Goal: Transaction & Acquisition: Download file/media

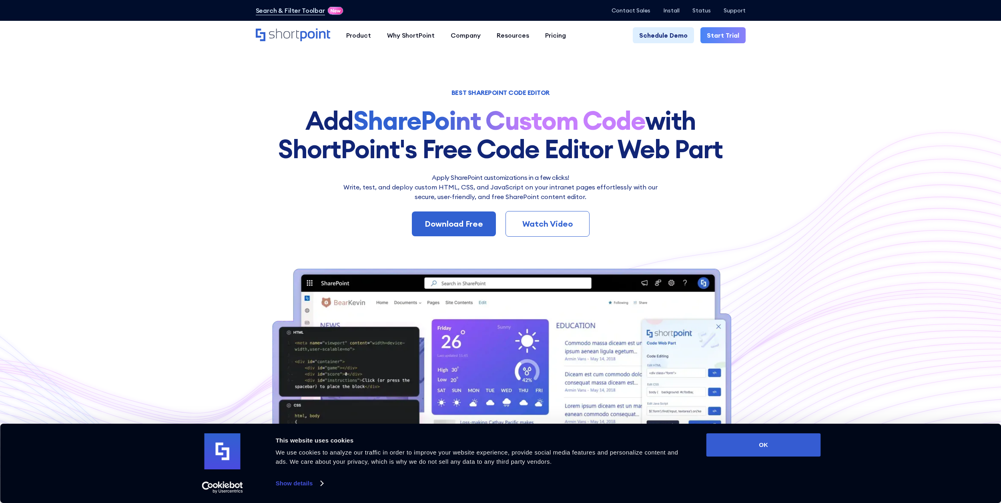
drag, startPoint x: 0, startPoint y: 0, endPoint x: 319, endPoint y: 95, distance: 333.3
click at [319, 95] on h1 "BEST SHAREPOINT CODE EDITOR" at bounding box center [501, 93] width 490 height 6
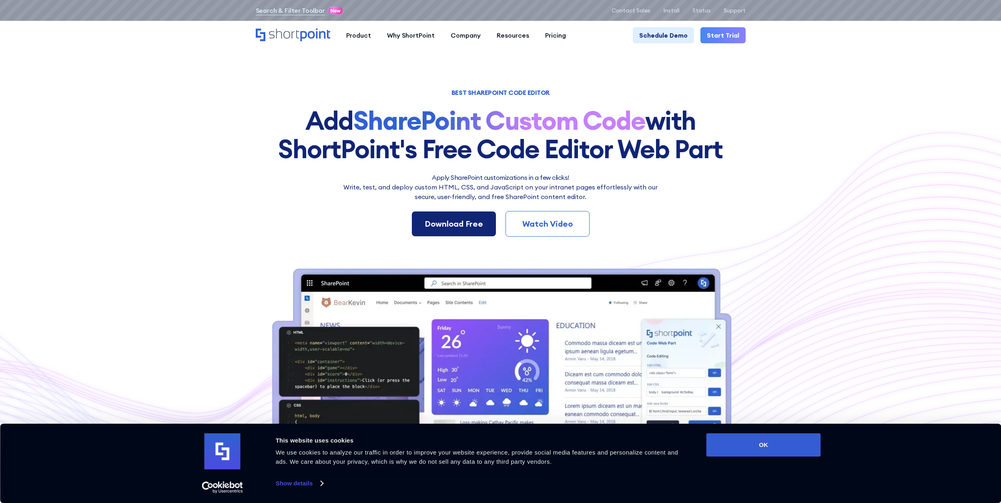
click at [443, 215] on link "Download Free" at bounding box center [454, 223] width 84 height 25
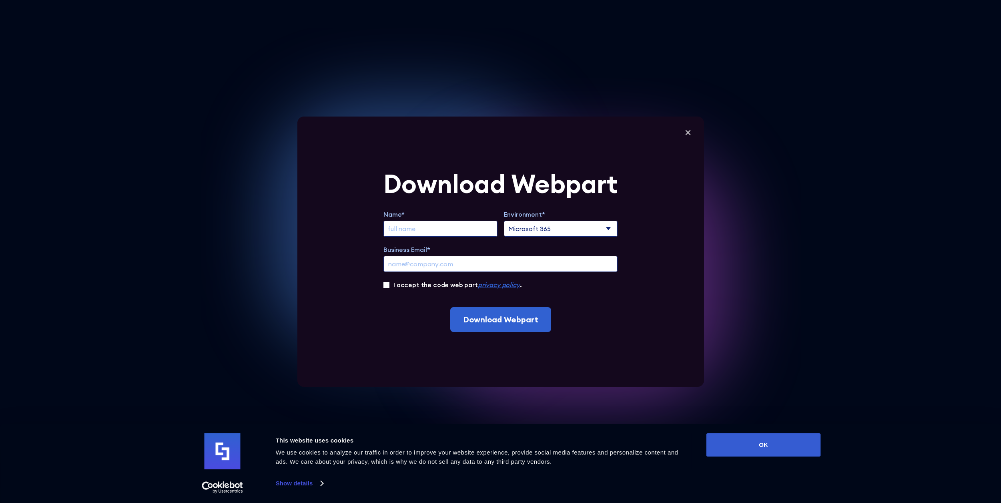
click at [613, 227] on select "Microsoft 365 SharePoint Online SharePoint 2019 (On-Premise)" at bounding box center [561, 229] width 114 height 16
click at [610, 226] on select "Microsoft 365 SharePoint Online SharePoint 2019 (On-Premise)" at bounding box center [561, 229] width 114 height 16
click at [506, 221] on select "Microsoft 365 SharePoint Online SharePoint 2019 (On-Premise)" at bounding box center [561, 229] width 114 height 16
click at [691, 131] on icon at bounding box center [688, 132] width 12 height 12
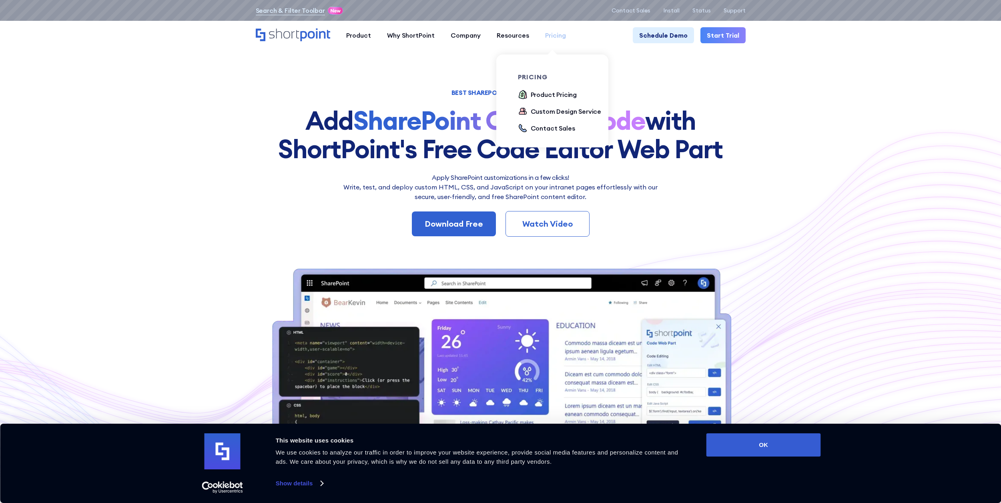
click at [558, 36] on div "Pricing" at bounding box center [555, 35] width 21 height 10
